Goal: Information Seeking & Learning: Stay updated

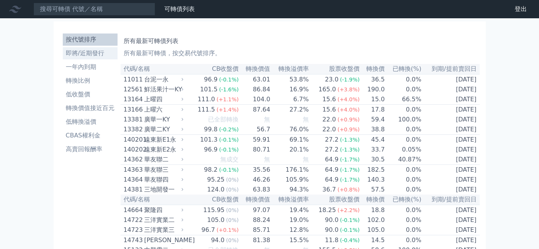
click at [80, 50] on li "即將/近期發行" at bounding box center [90, 53] width 55 height 9
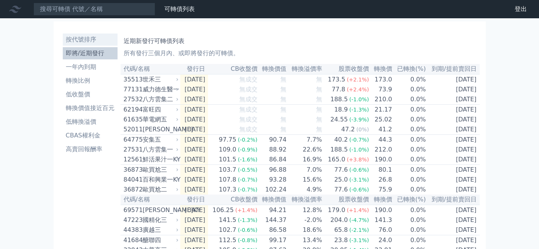
click at [94, 38] on li "按代號排序" at bounding box center [90, 39] width 55 height 9
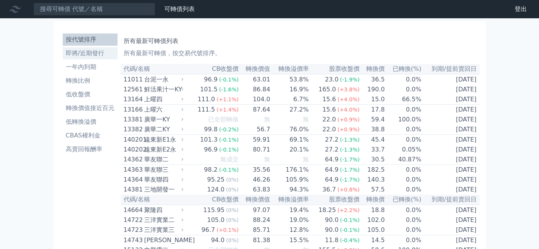
click at [88, 54] on li "即將/近期發行" at bounding box center [90, 53] width 55 height 9
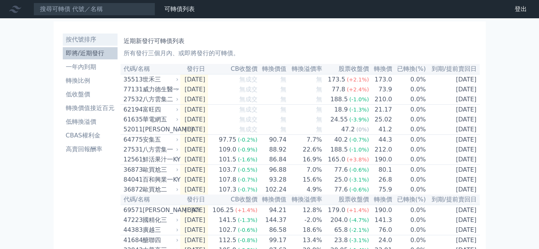
click at [84, 38] on li "按代號排序" at bounding box center [90, 39] width 55 height 9
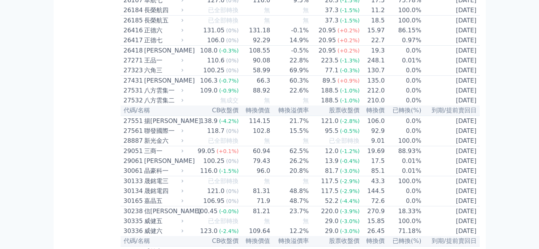
scroll to position [875, 0]
